Goal: Browse casually

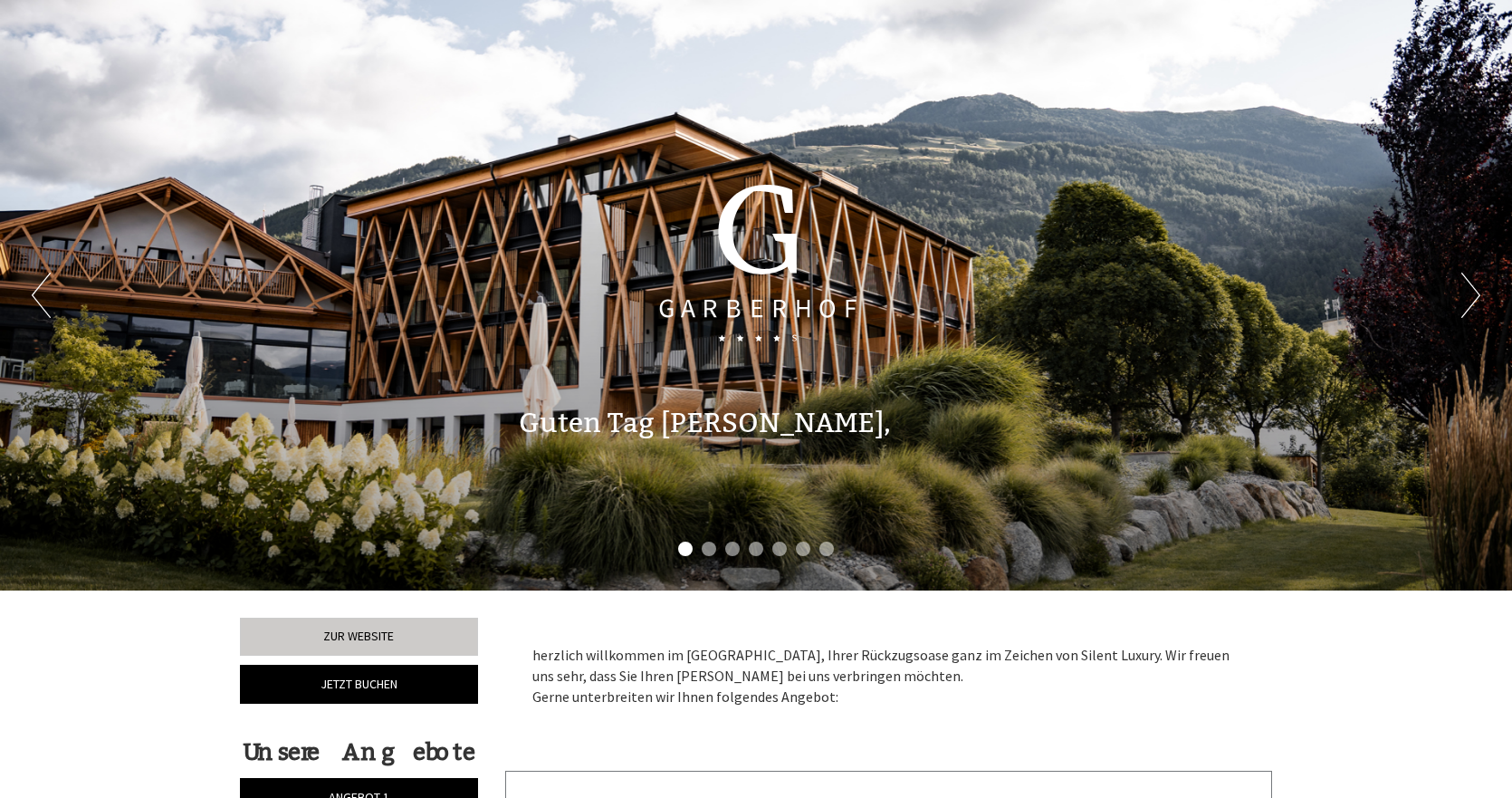
click at [1480, 293] on div "Previous Next 1 2 3 4 5 6 7" at bounding box center [756, 295] width 1512 height 591
click at [1472, 290] on button "Next" at bounding box center [1470, 294] width 19 height 45
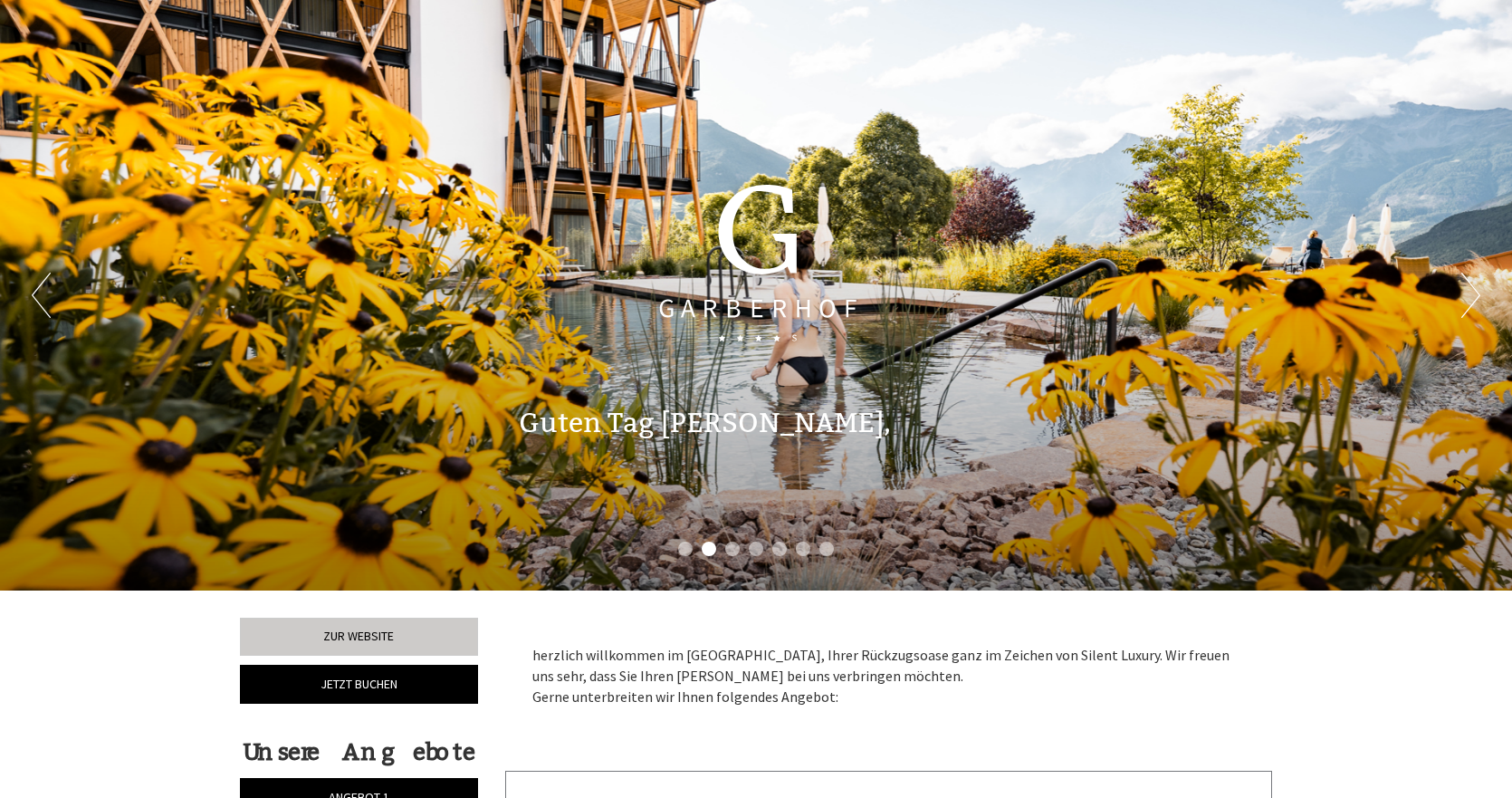
click at [1471, 290] on button "Next" at bounding box center [1470, 294] width 19 height 45
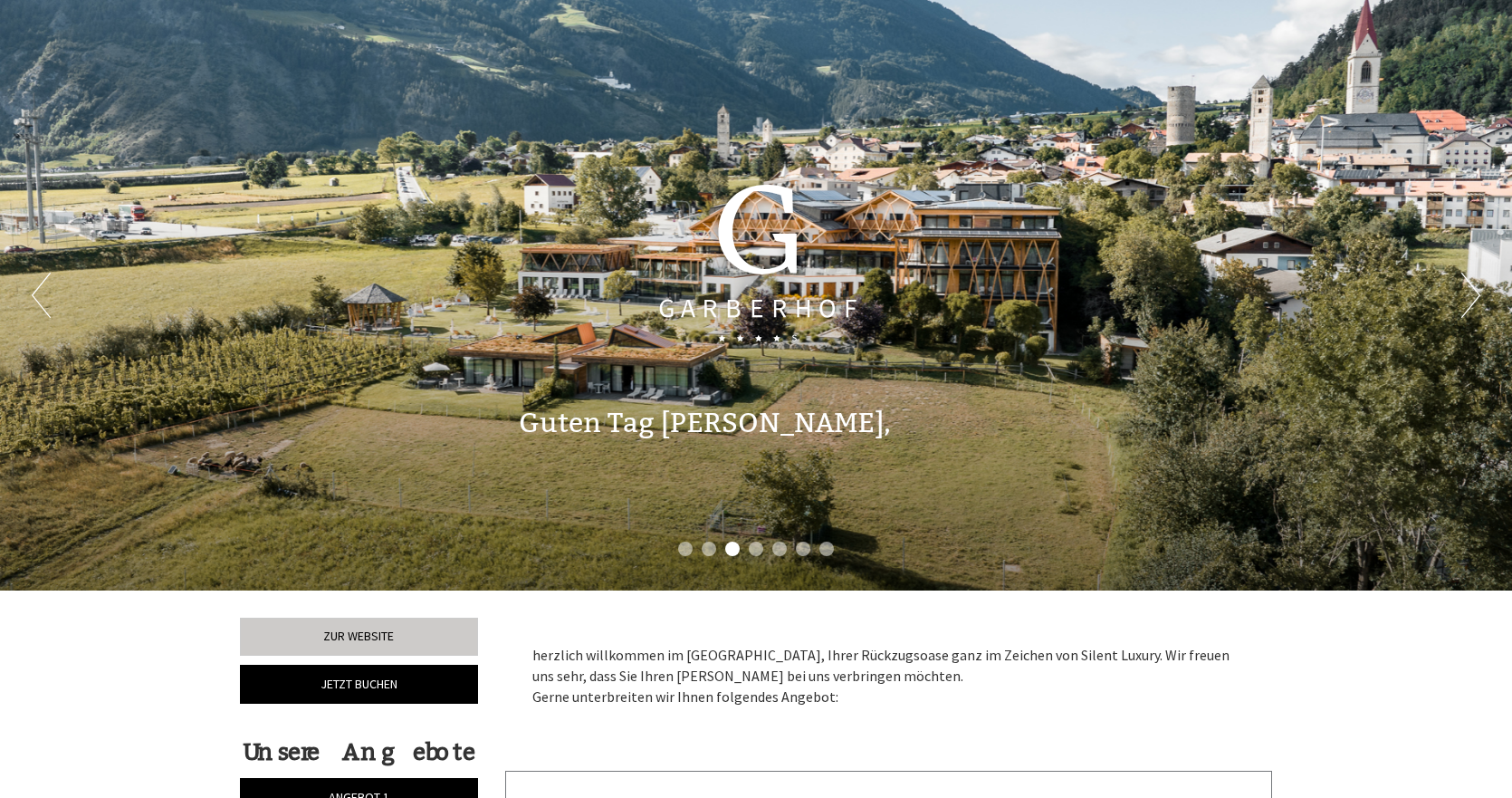
click at [1469, 294] on button "Next" at bounding box center [1470, 294] width 19 height 45
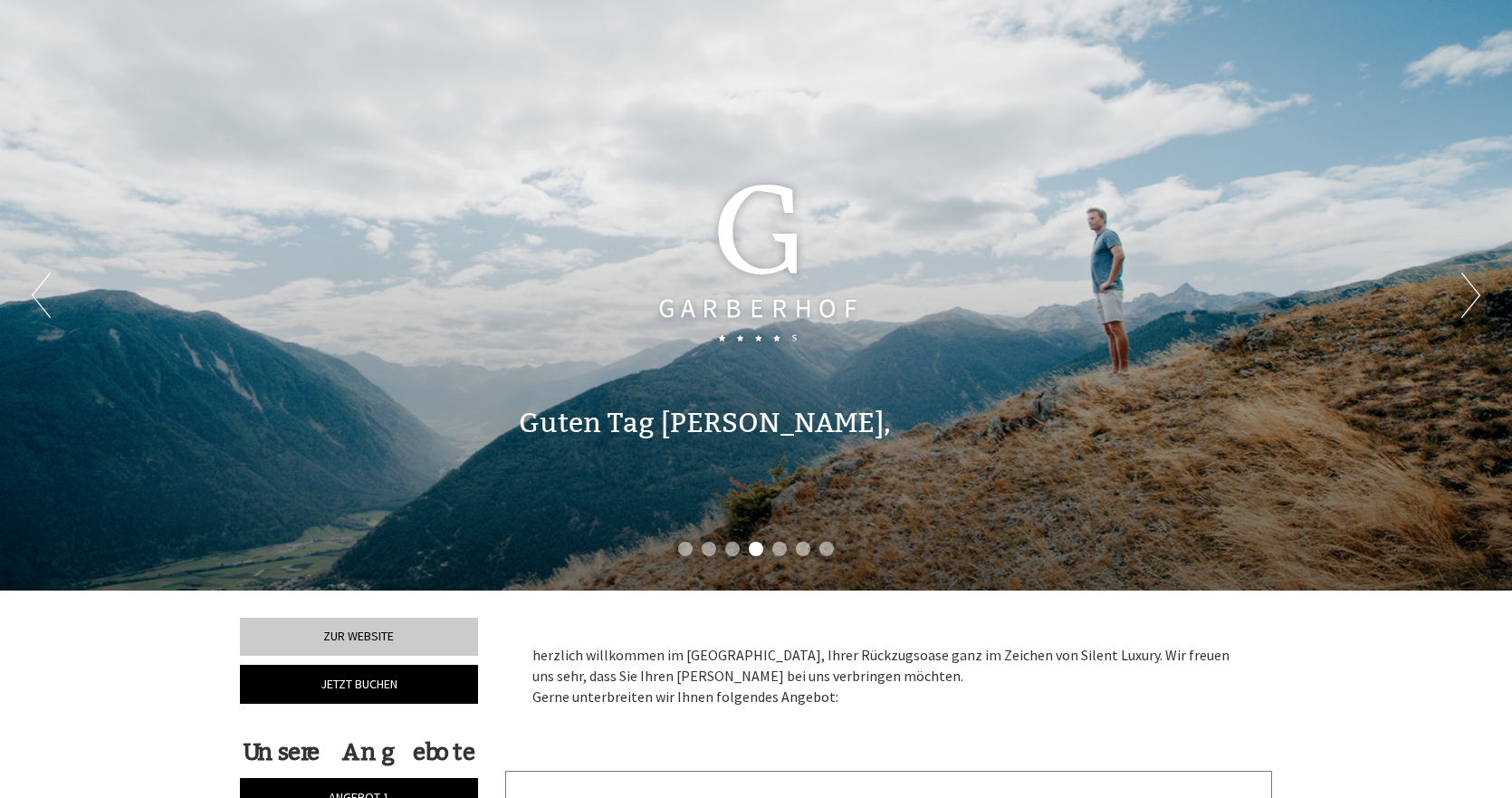
click at [1469, 294] on button "Next" at bounding box center [1470, 294] width 19 height 45
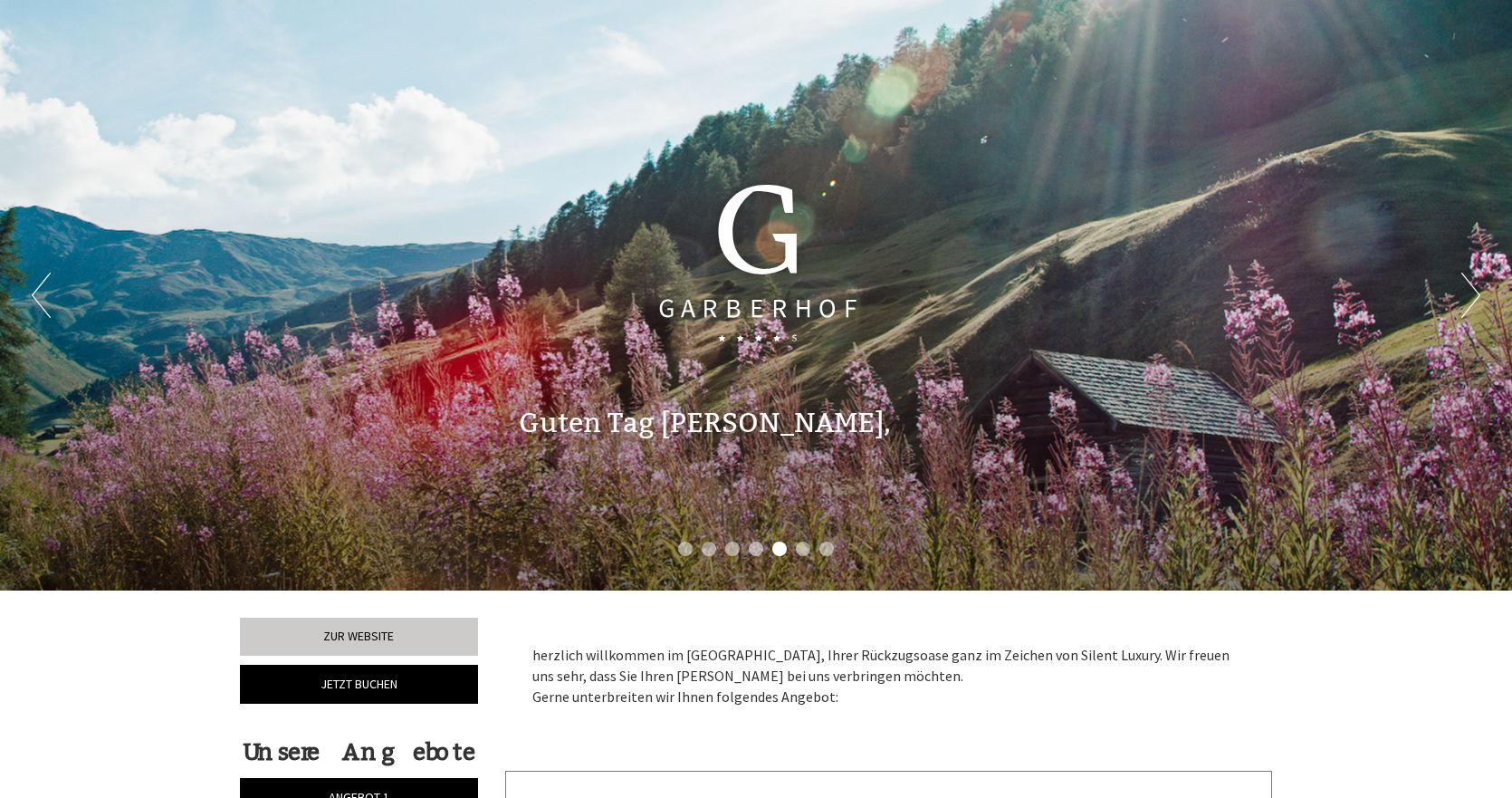
click at [1469, 294] on button "Next" at bounding box center [1470, 294] width 19 height 45
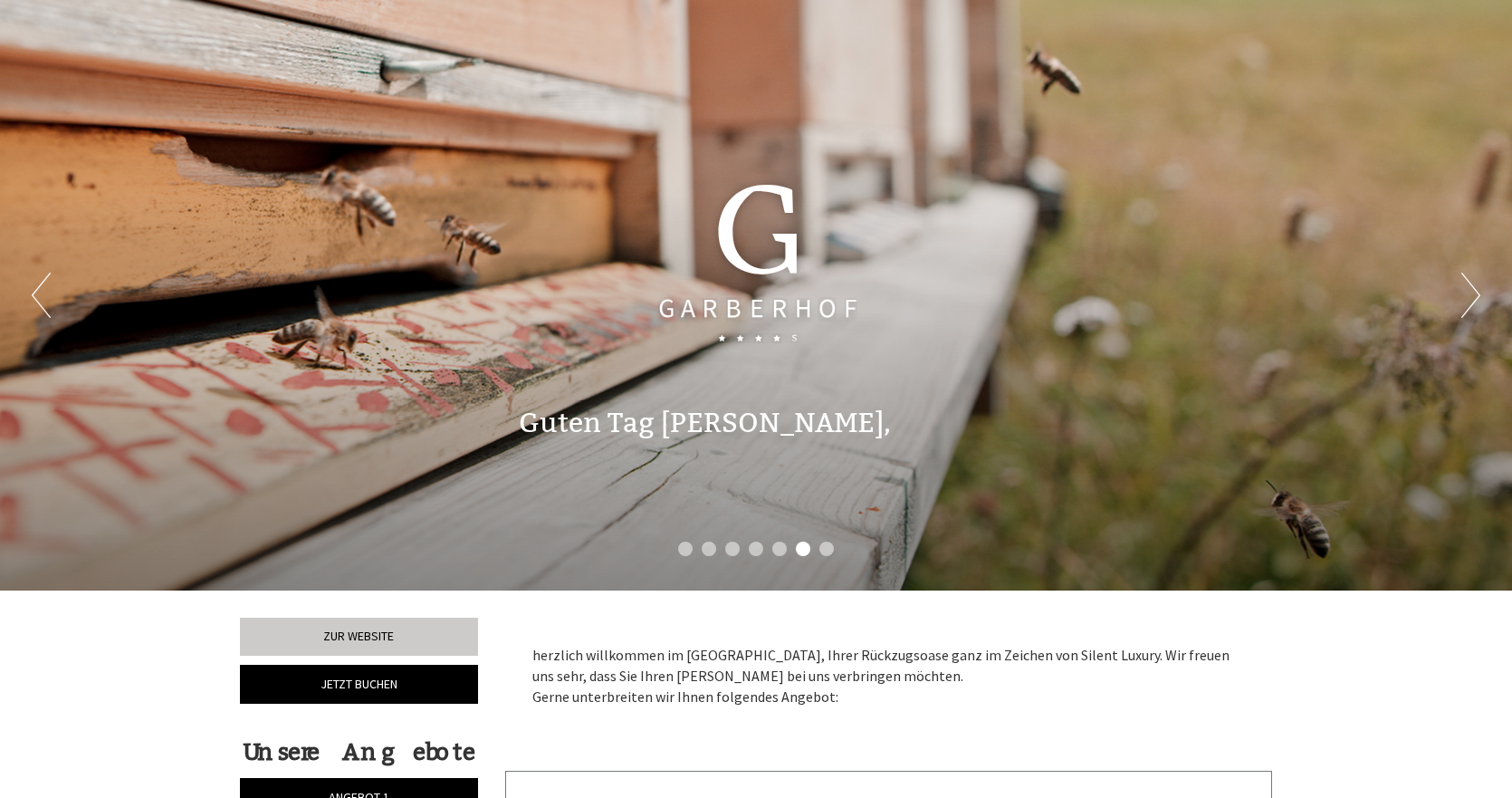
click at [1469, 294] on button "Next" at bounding box center [1470, 294] width 19 height 45
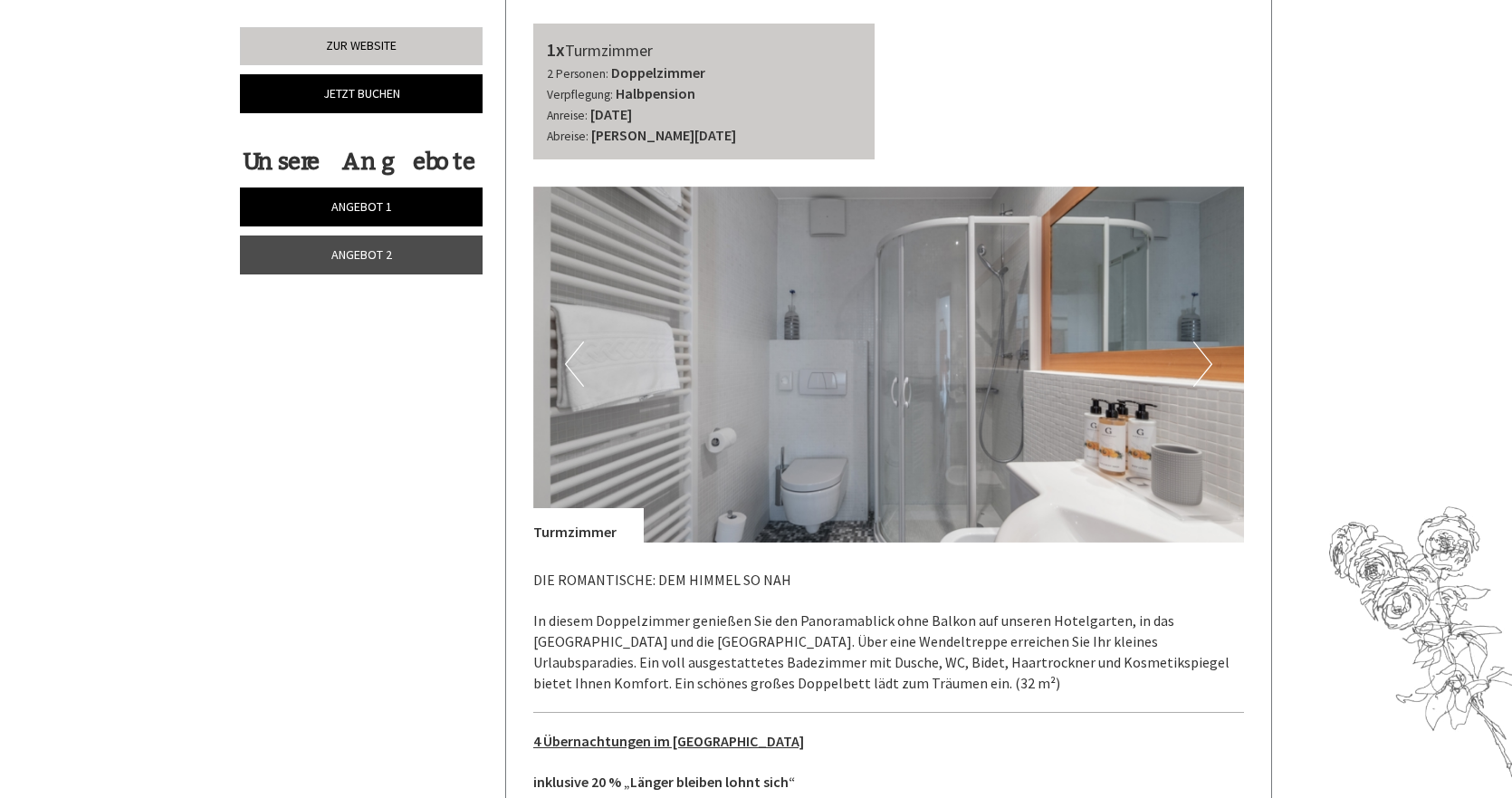
scroll to position [2263, 0]
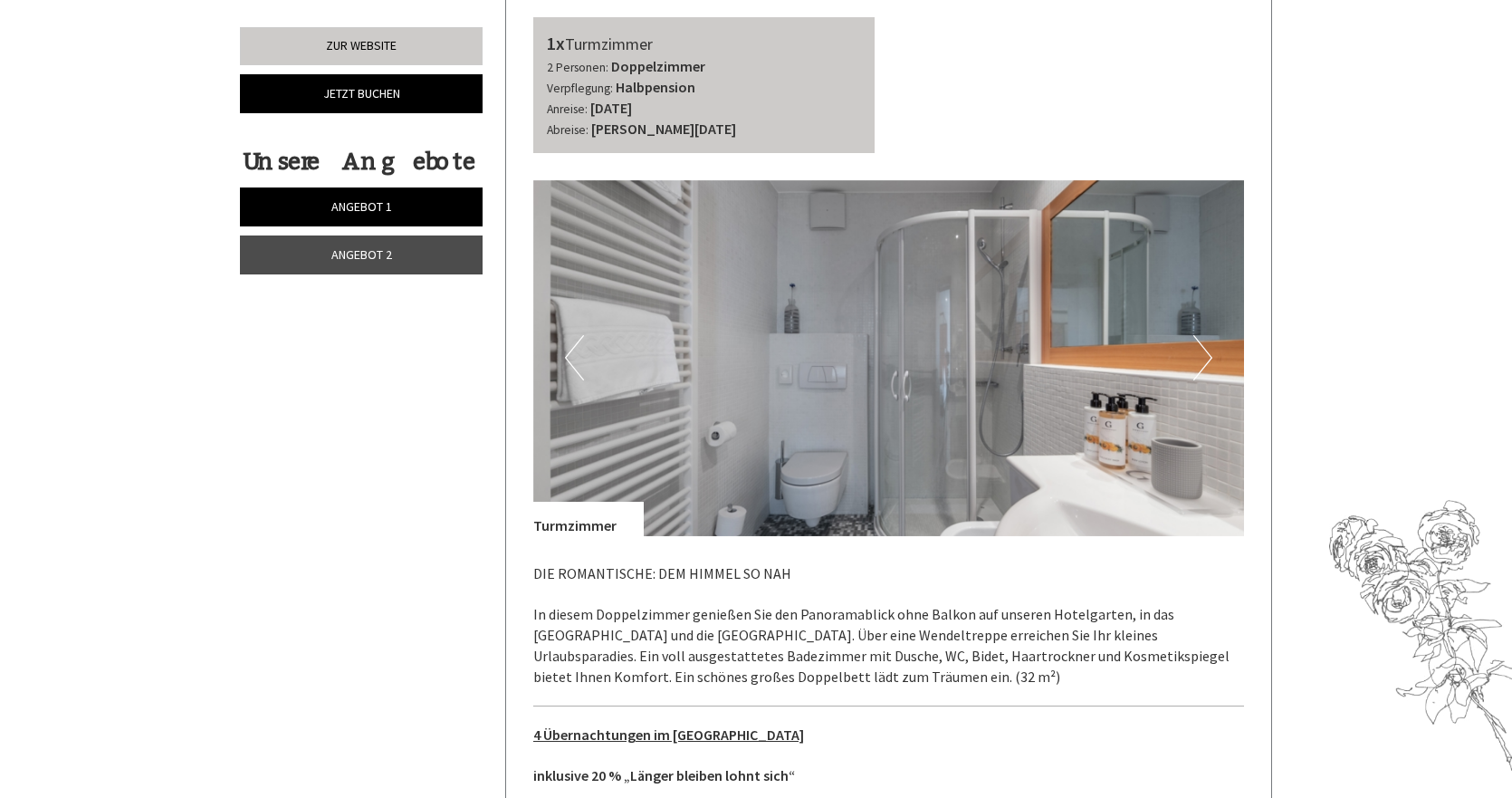
click at [1202, 338] on button "Next" at bounding box center [1202, 357] width 19 height 45
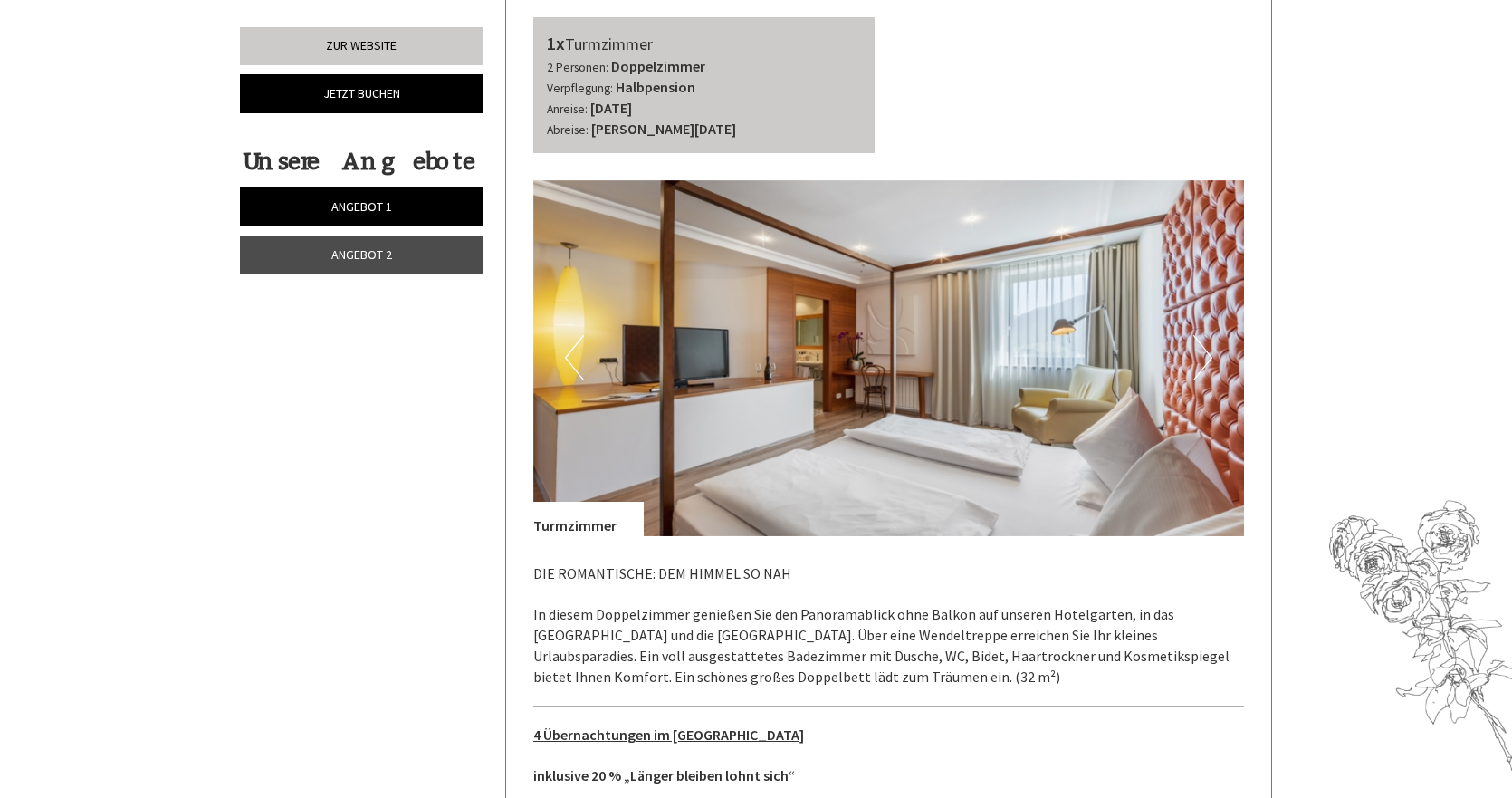
click at [1202, 338] on button "Next" at bounding box center [1202, 357] width 19 height 45
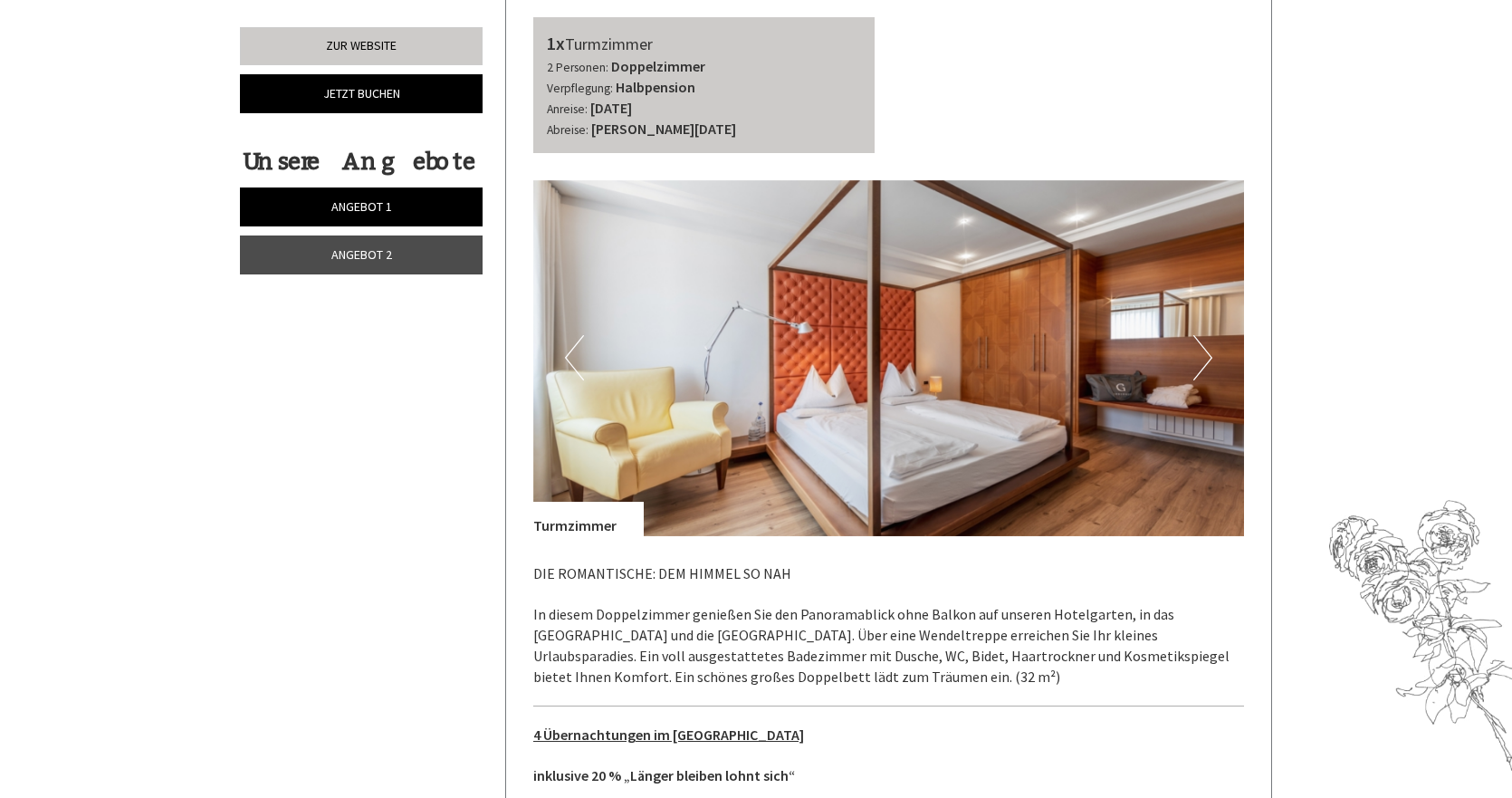
click at [1202, 338] on button "Next" at bounding box center [1202, 357] width 19 height 45
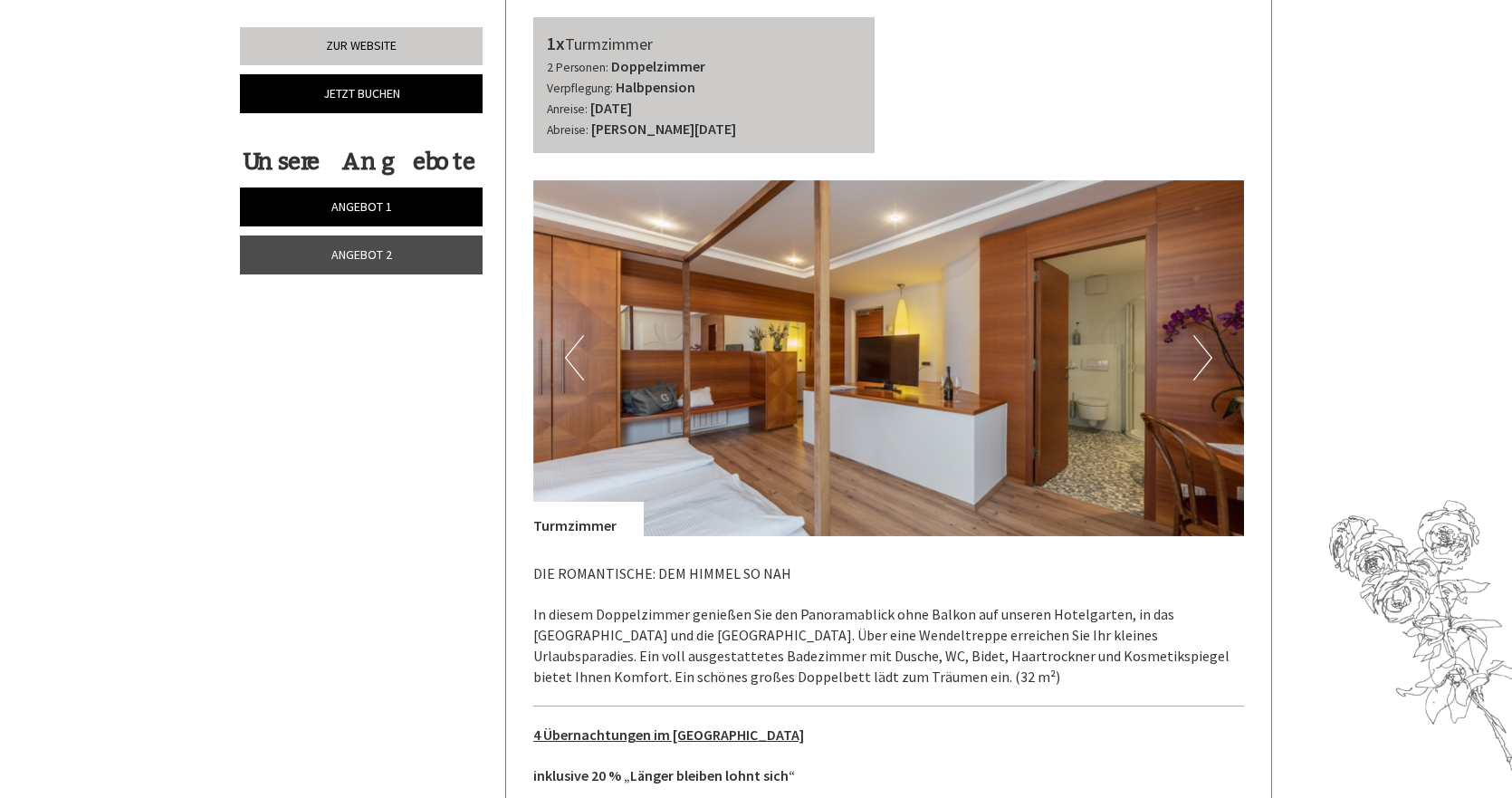
click at [1202, 338] on button "Next" at bounding box center [1202, 357] width 19 height 45
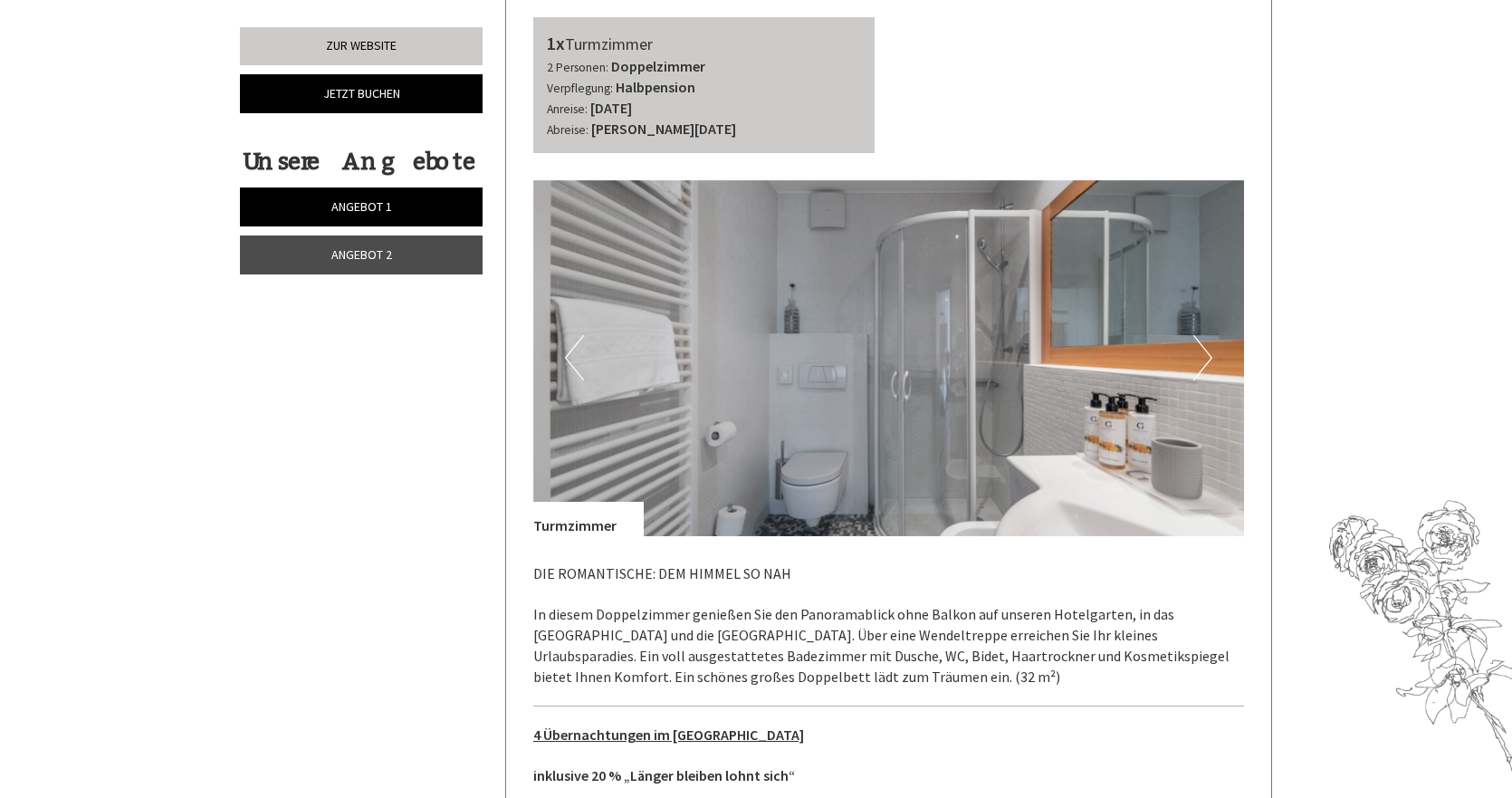
click at [1202, 338] on button "Next" at bounding box center [1202, 357] width 19 height 45
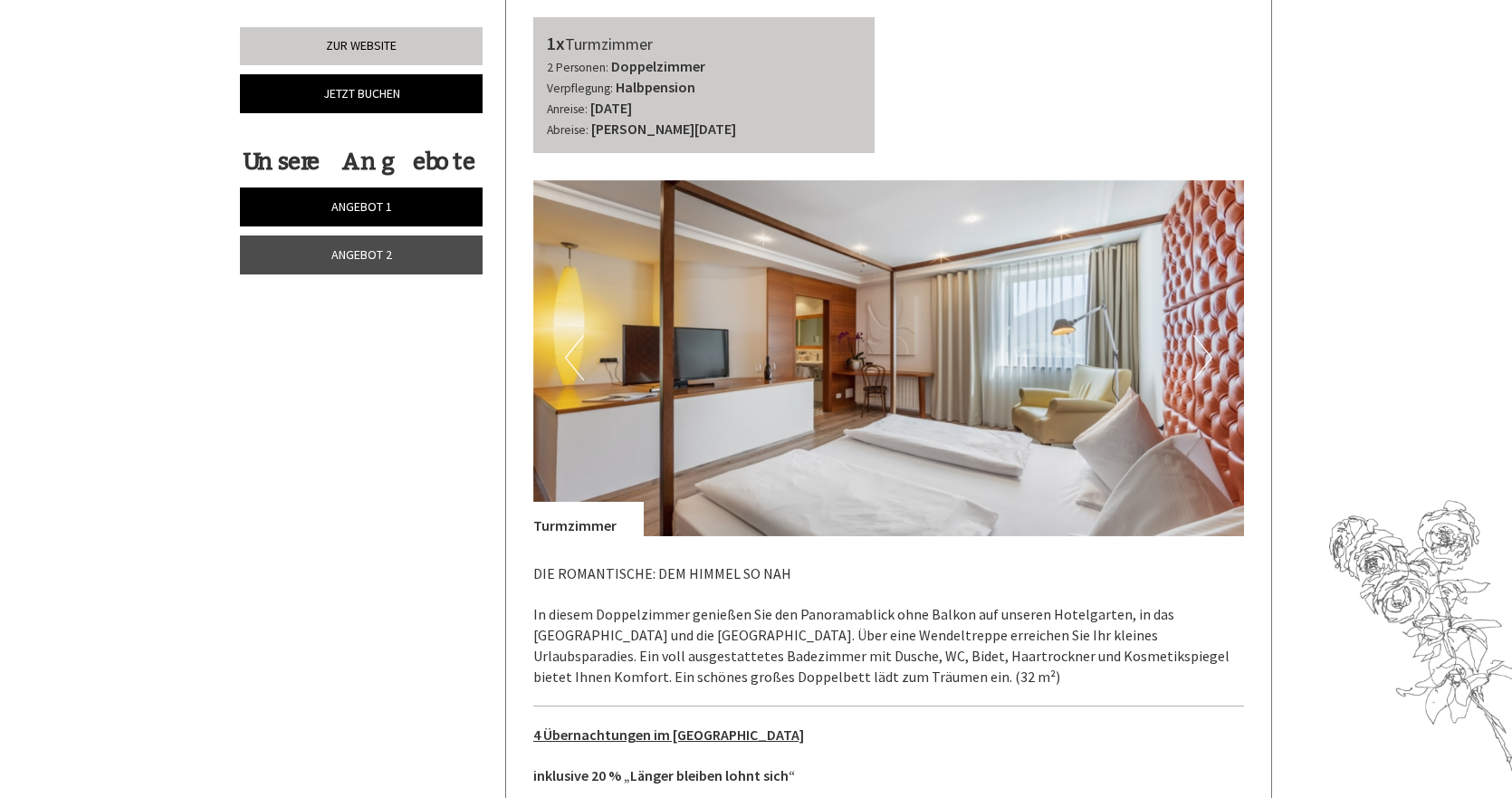
click at [1202, 338] on button "Next" at bounding box center [1202, 357] width 19 height 45
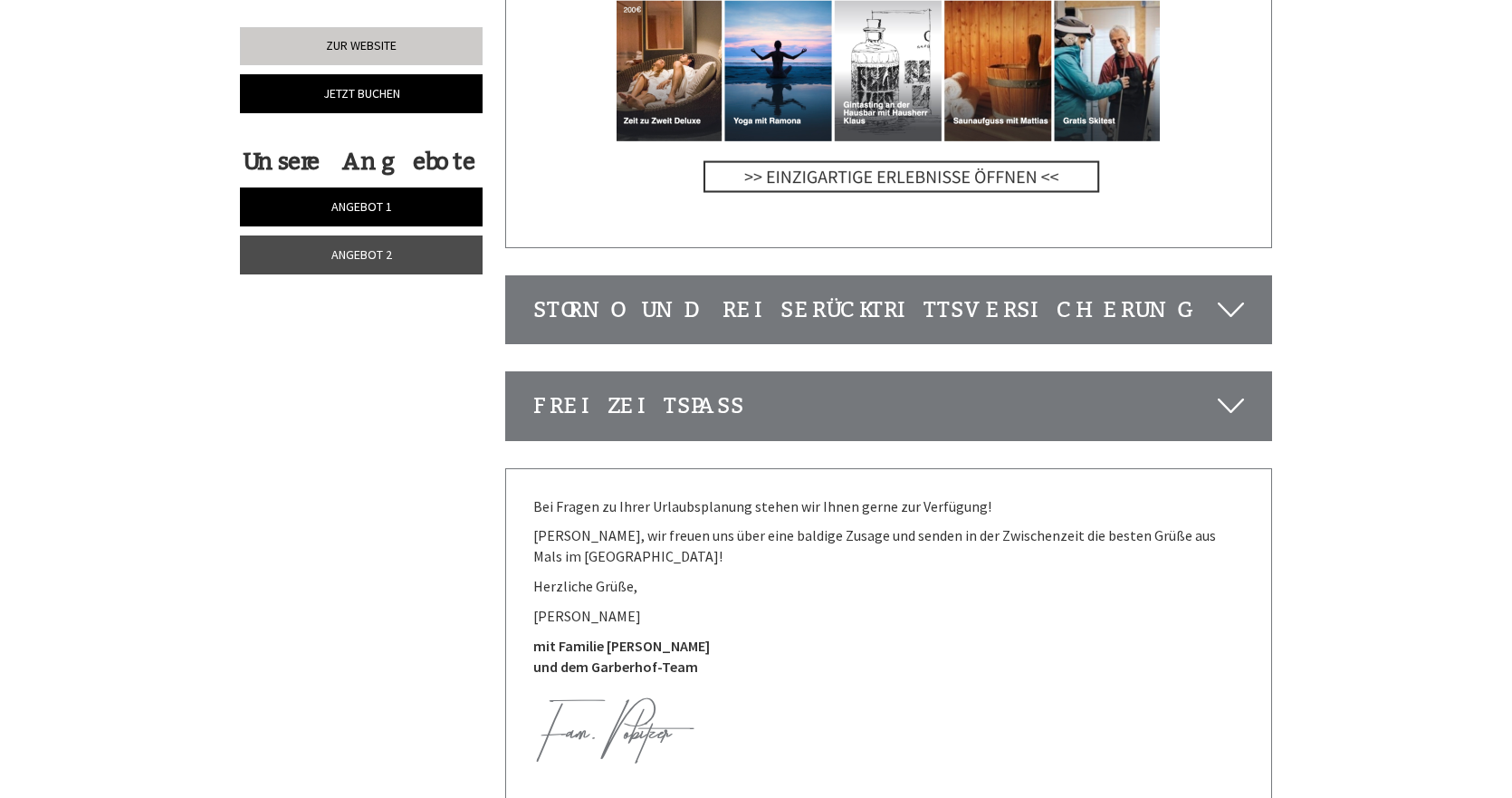
scroll to position [5522, 0]
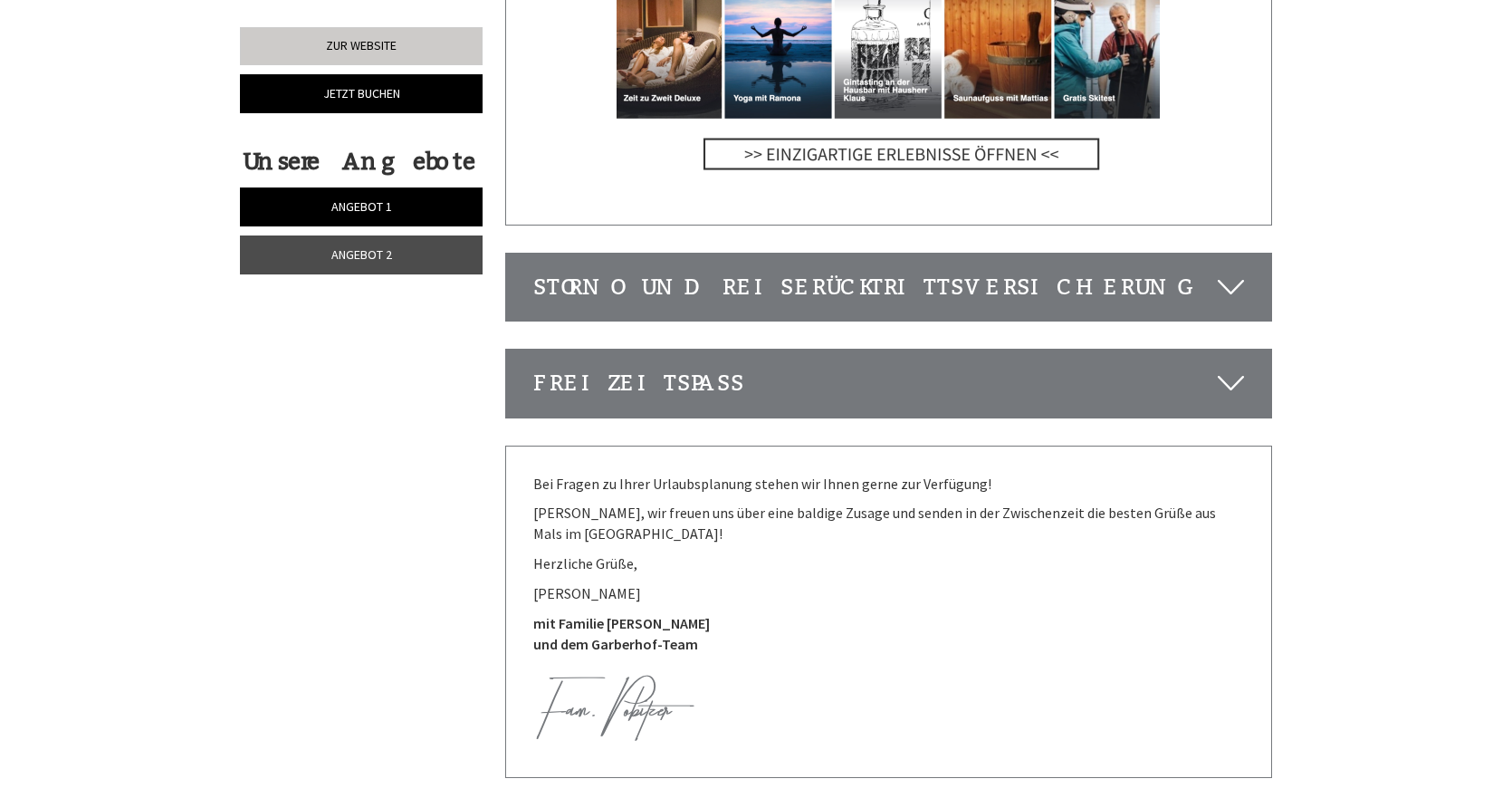
click at [1210, 349] on div "Freizeitspaß" at bounding box center [889, 382] width 766 height 67
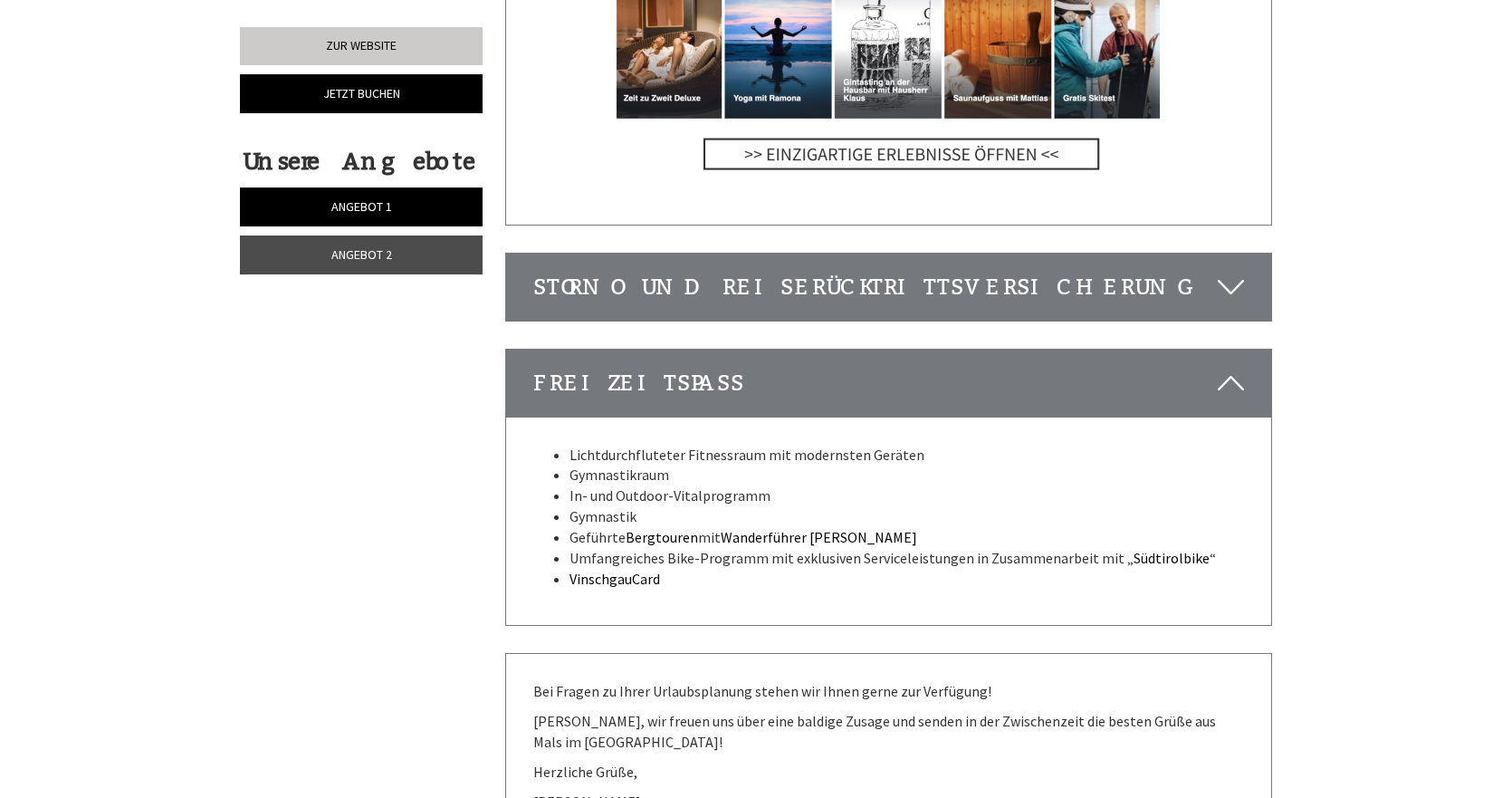
click at [1210, 349] on div "Freizeitspaß" at bounding box center [889, 382] width 766 height 67
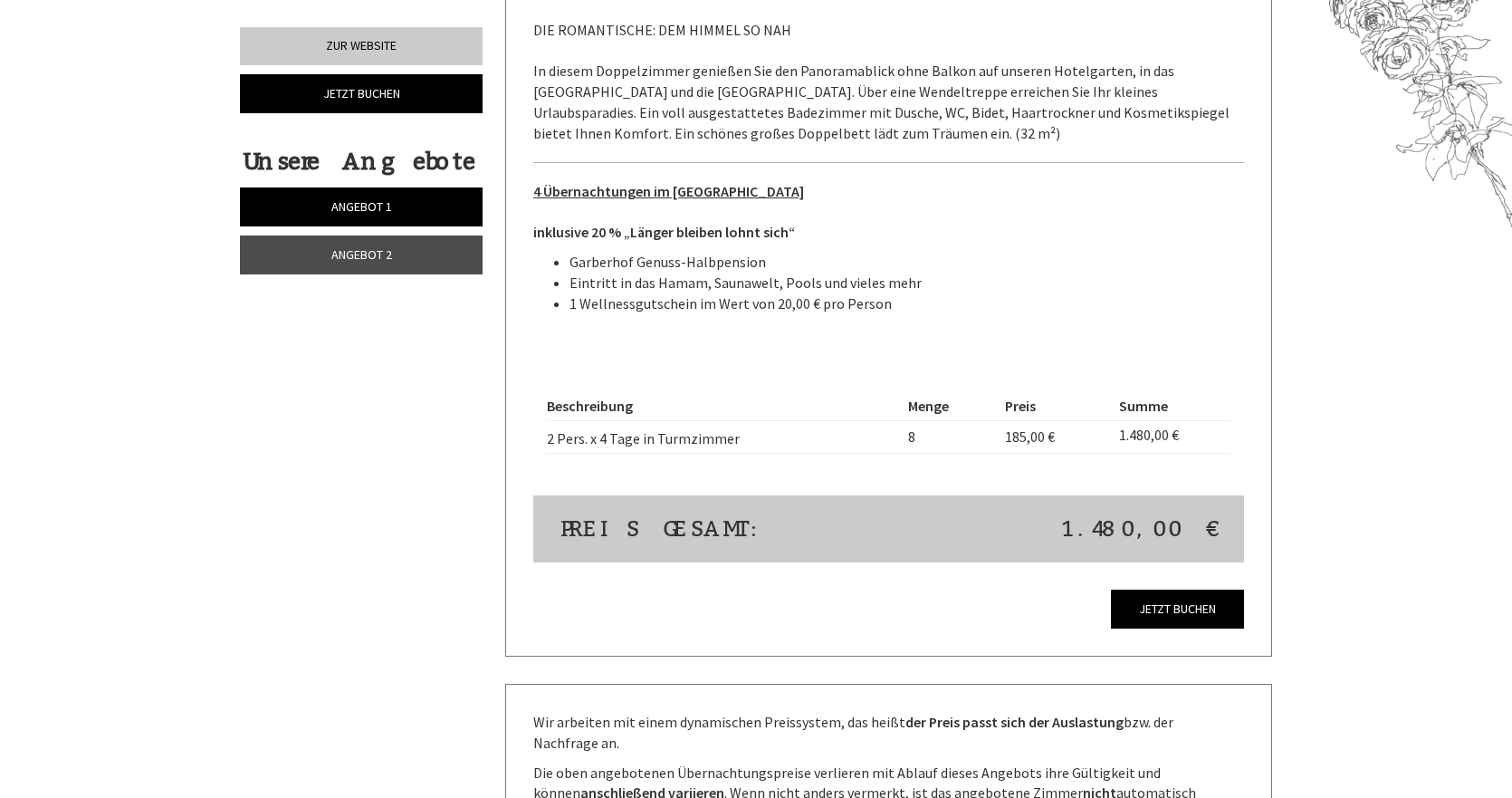
scroll to position [2173, 0]
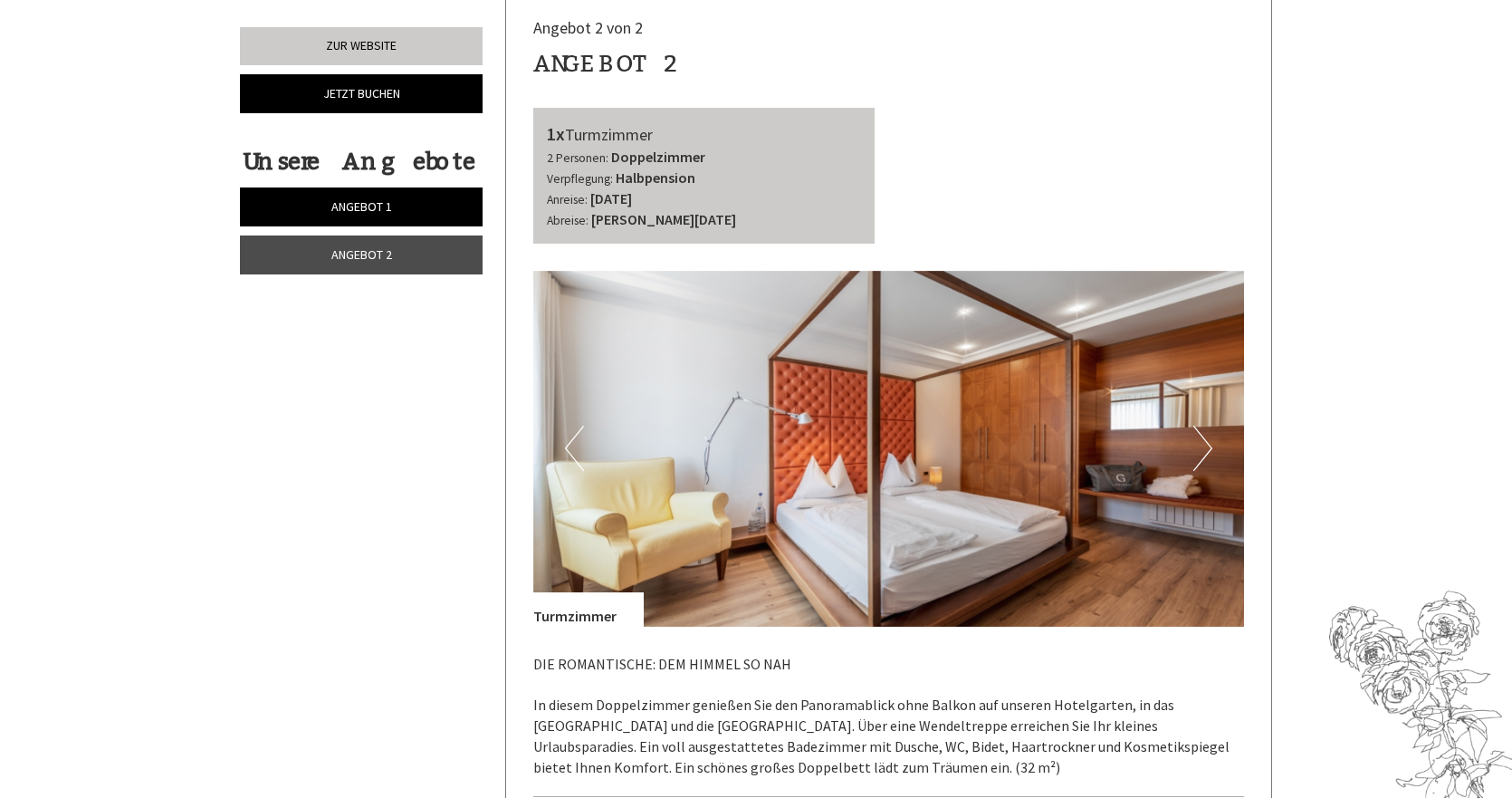
click at [1210, 427] on button "Next" at bounding box center [1202, 448] width 19 height 45
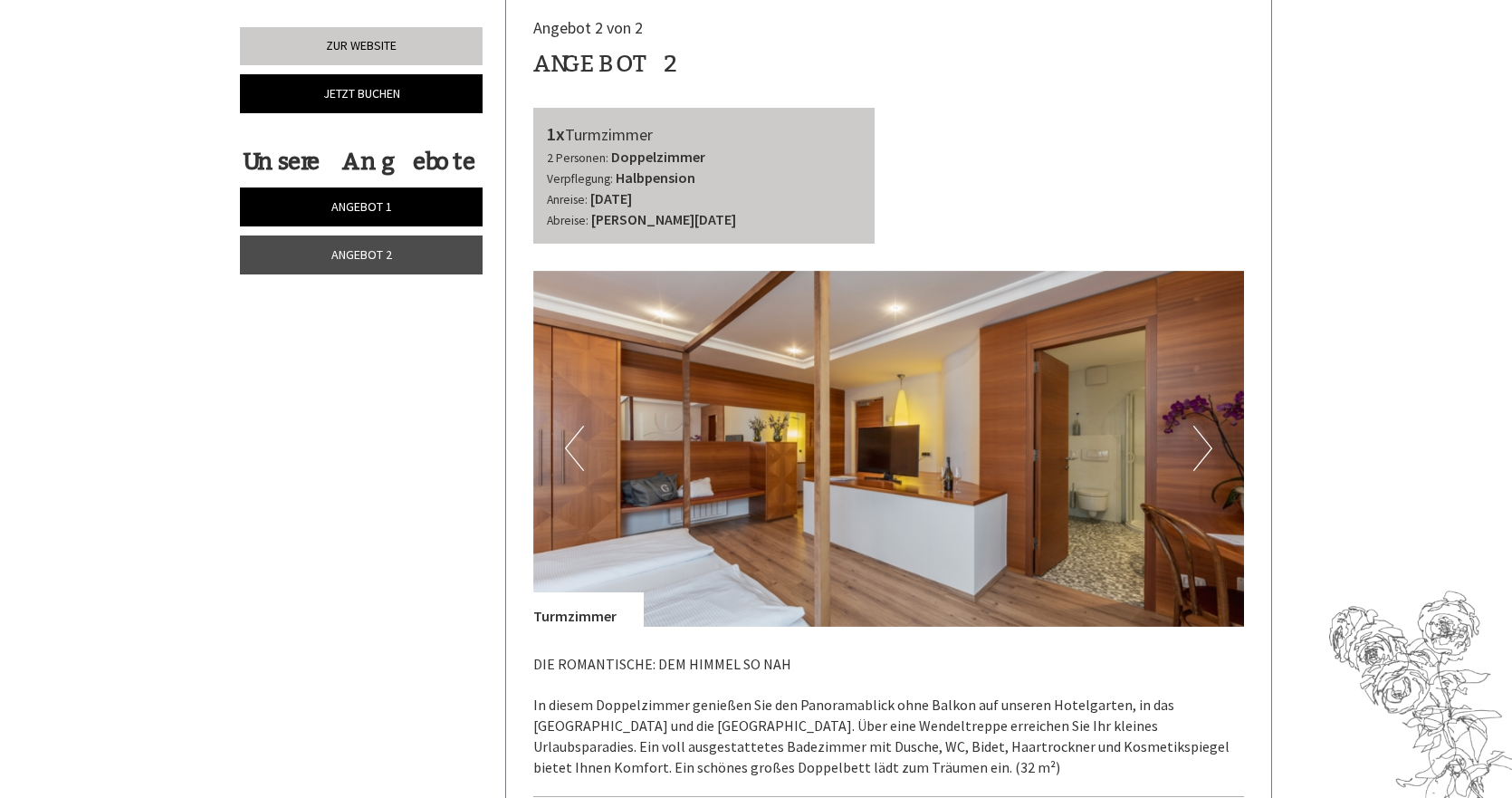
click at [1209, 426] on button "Next" at bounding box center [1202, 448] width 19 height 45
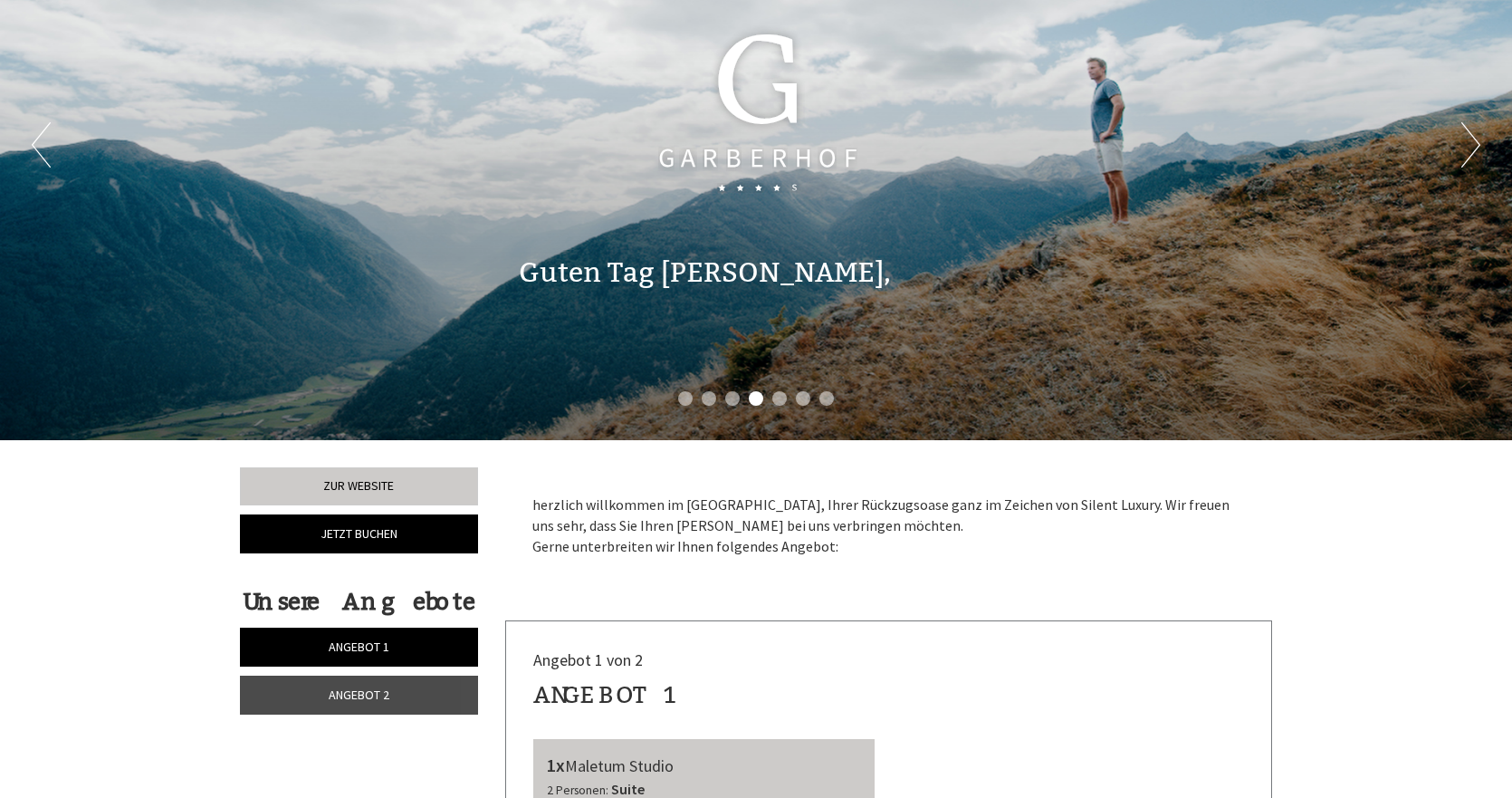
scroll to position [0, 0]
